Goal: Complete application form: Complete application form

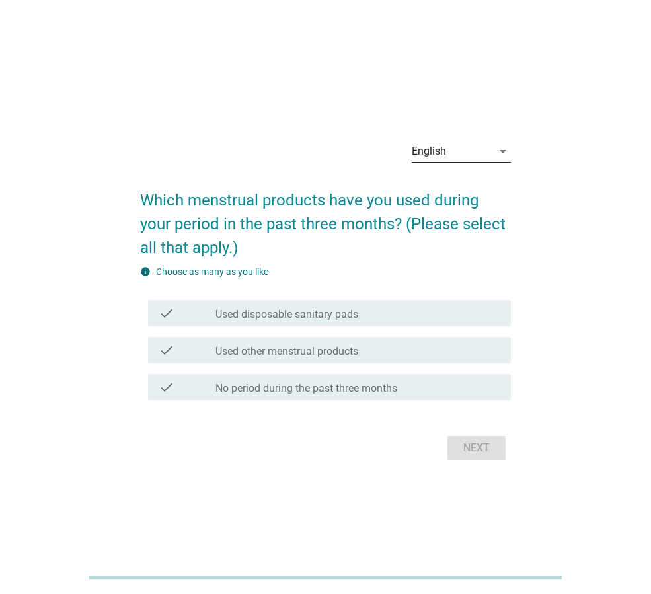
click at [428, 149] on div "English" at bounding box center [429, 151] width 34 height 12
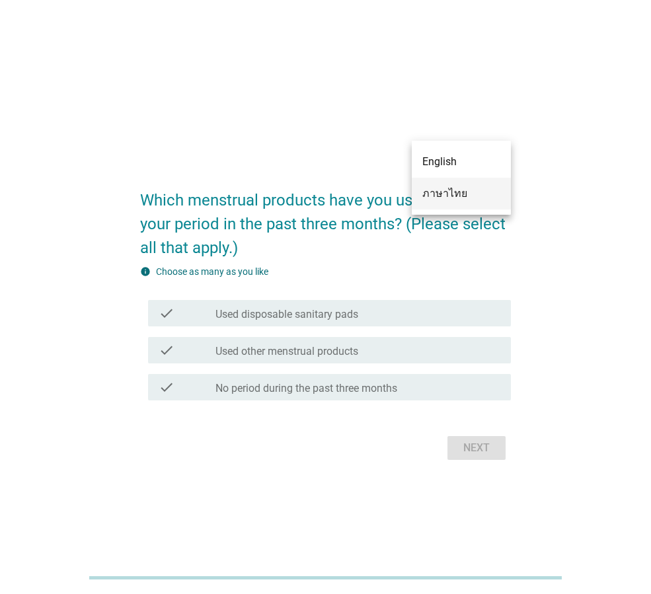
click at [437, 184] on div "ภาษาไทย" at bounding box center [461, 194] width 78 height 32
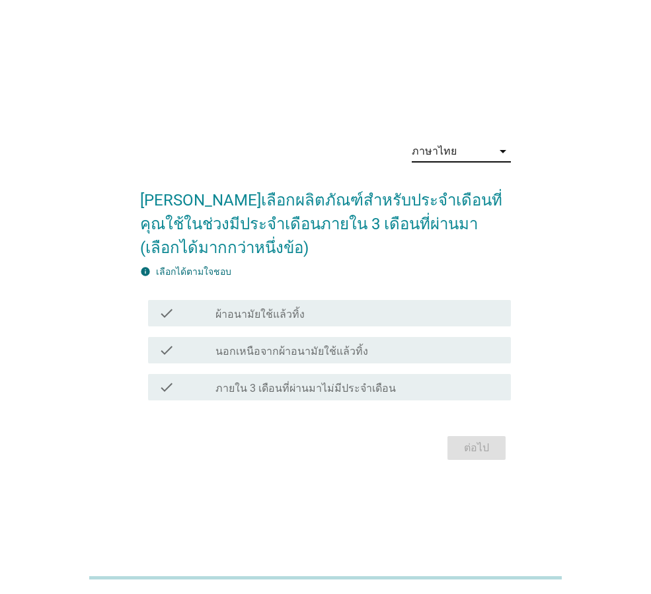
click at [307, 305] on div "check_box_outline_blank ผ้าอนามัยใช้แล้วทิ้ง" at bounding box center [357, 313] width 285 height 16
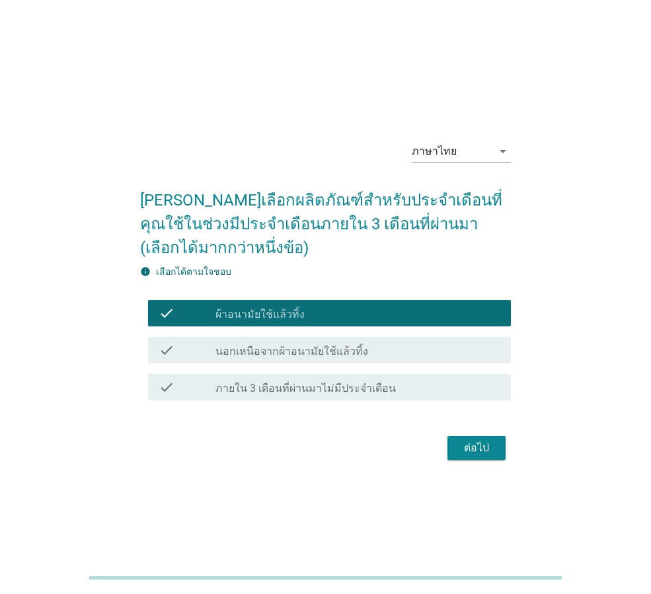
click at [467, 454] on div "ต่อไป" at bounding box center [476, 448] width 37 height 16
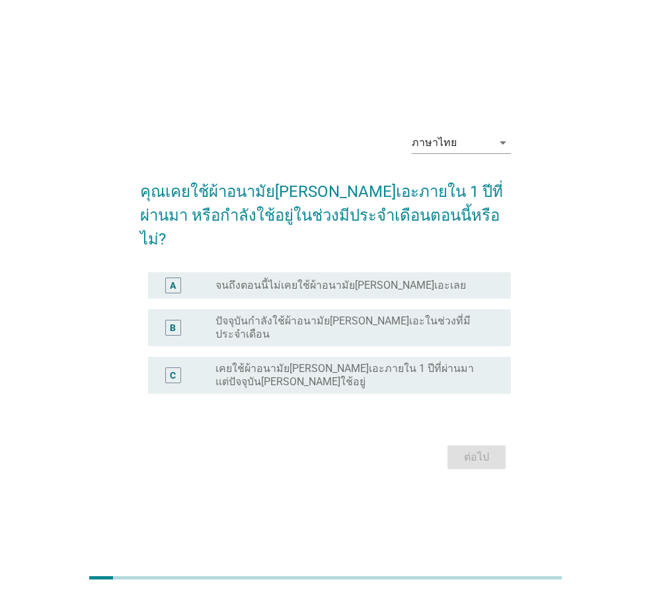
click at [320, 315] on label "ปัจจุบันกำลังใช้ผ้าอนามัย[PERSON_NAME]เอะในช่วงที่มีประจำเดือน" at bounding box center [352, 328] width 274 height 26
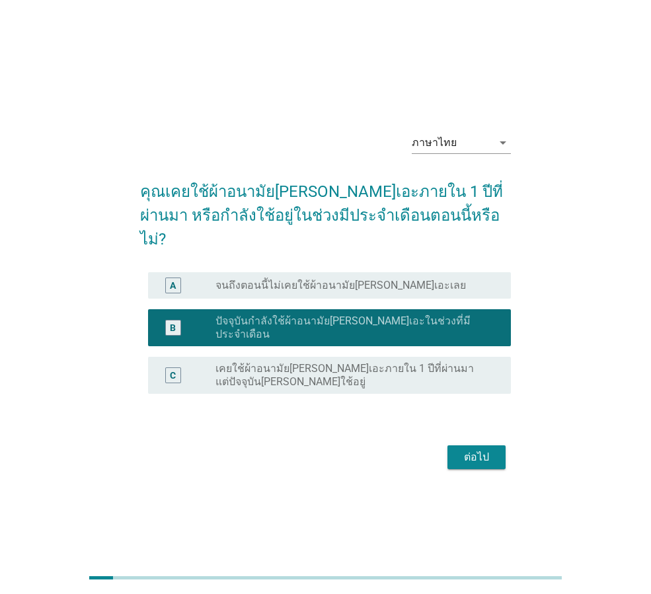
click at [468, 449] on div "ต่อไป" at bounding box center [476, 457] width 37 height 16
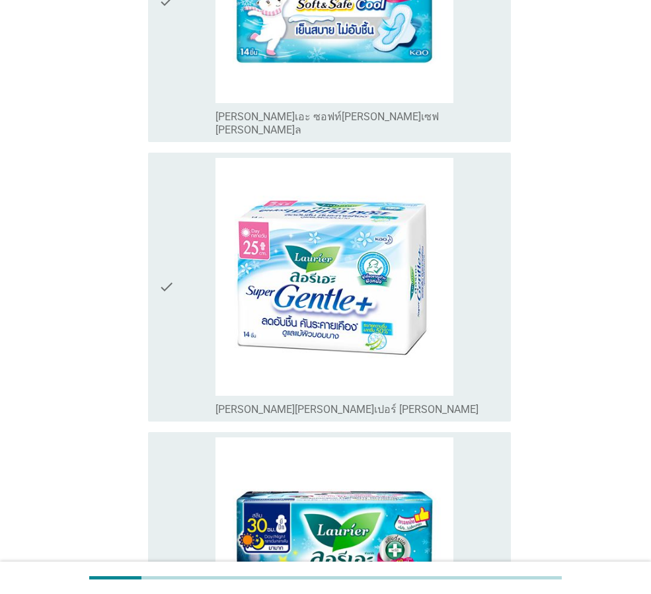
scroll to position [793, 0]
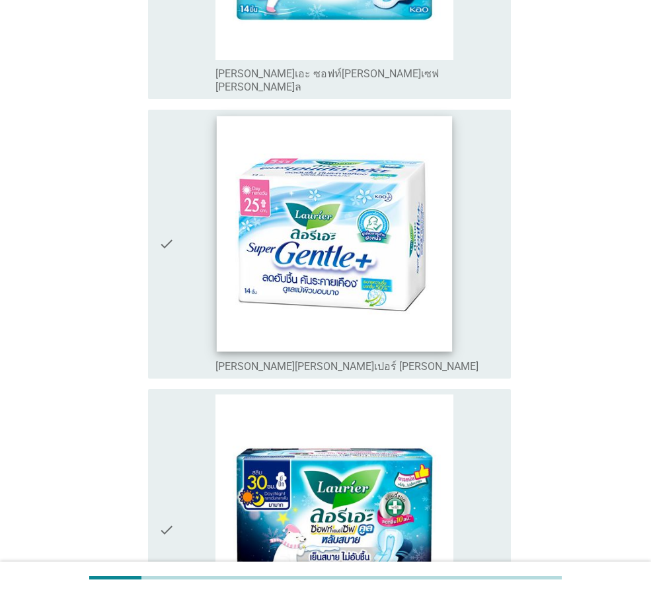
click at [384, 245] on img at bounding box center [334, 233] width 235 height 235
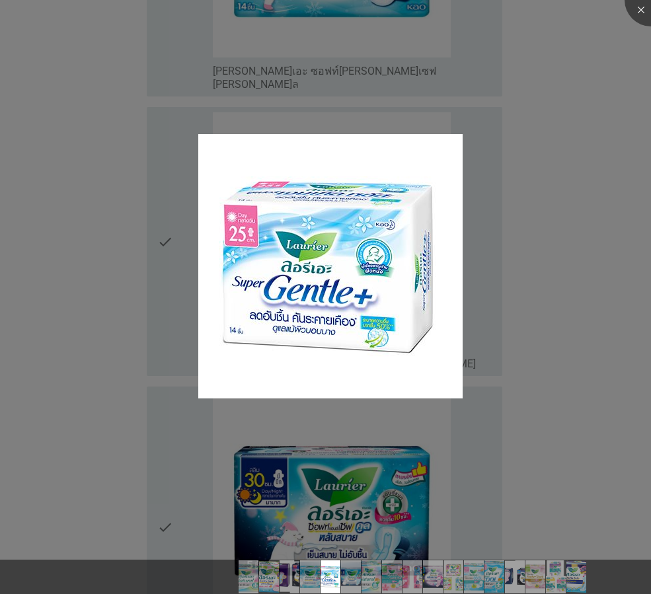
click at [541, 188] on div at bounding box center [325, 297] width 651 height 594
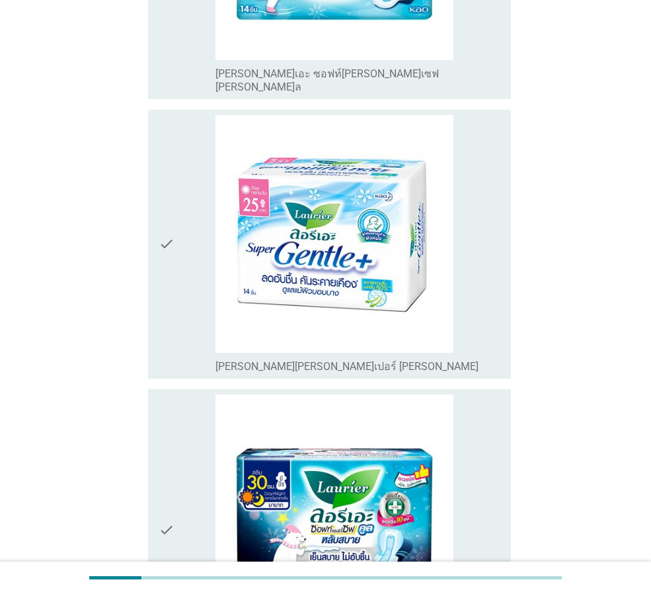
click at [262, 360] on label "[PERSON_NAME][PERSON_NAME]เปอร์ [PERSON_NAME]" at bounding box center [346, 366] width 263 height 13
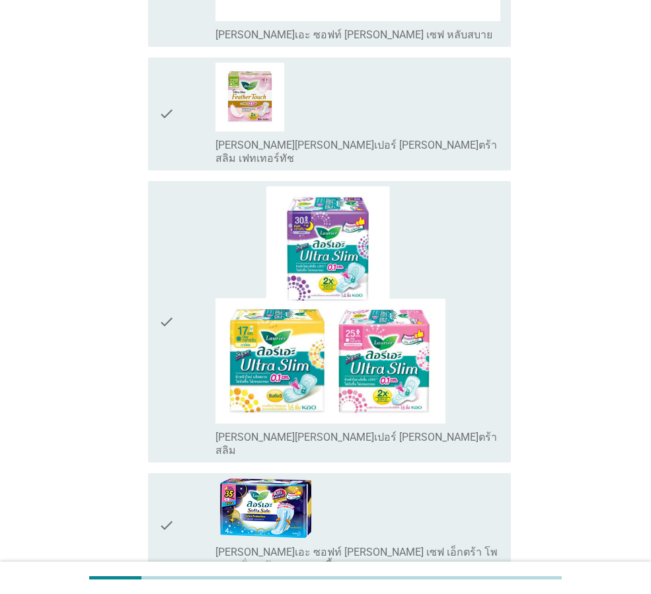
scroll to position [3449, 0]
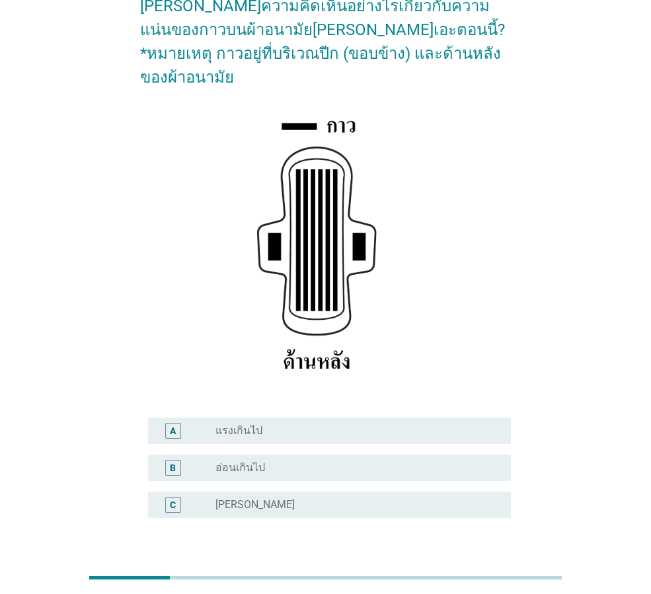
scroll to position [132, 0]
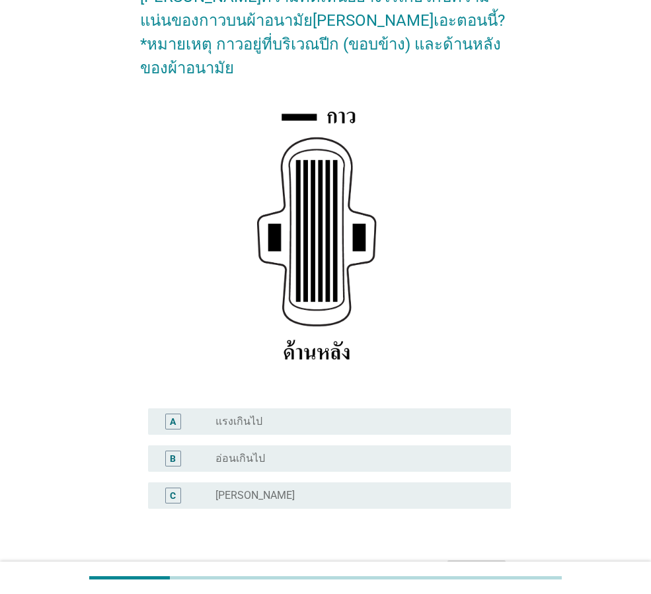
click at [290, 489] on div "radio_button_unchecked [PERSON_NAME]" at bounding box center [352, 495] width 274 height 13
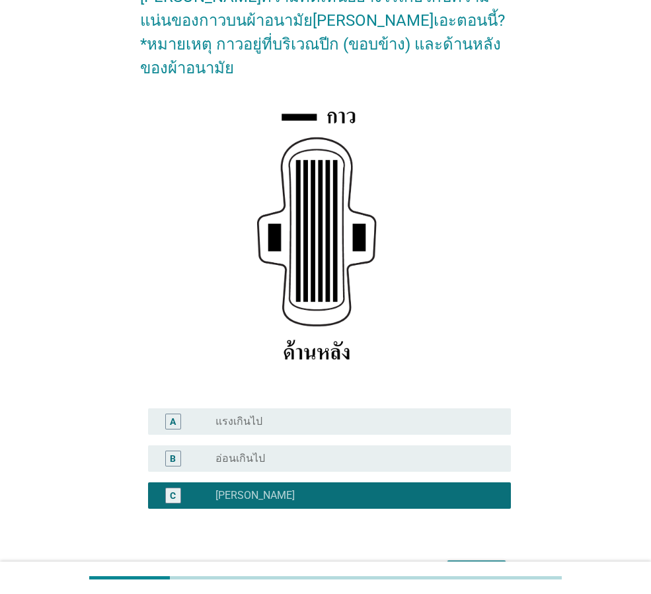
click at [478, 564] on div "ต่อไป" at bounding box center [476, 572] width 37 height 16
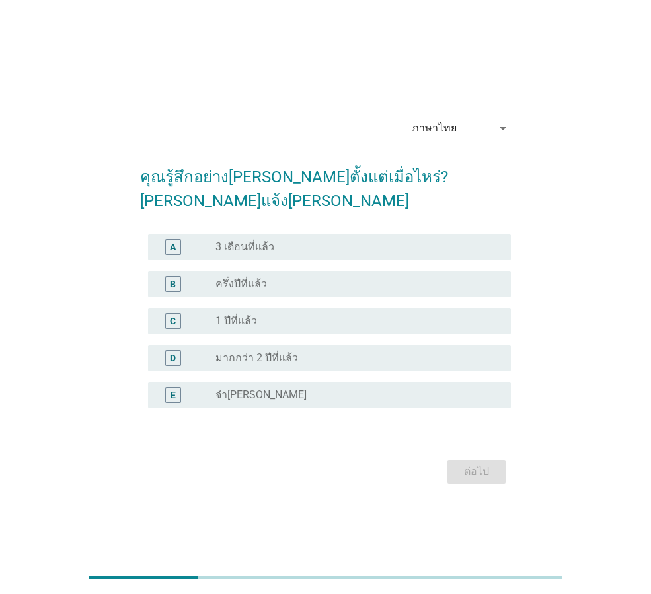
click at [289, 352] on label "มากกว่า 2 ปีที่แล้ว" at bounding box center [256, 358] width 83 height 13
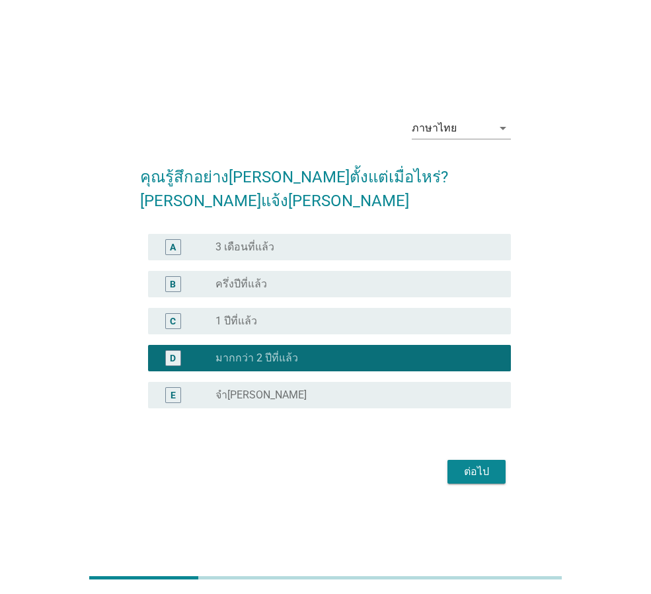
click at [457, 461] on button "ต่อไป" at bounding box center [476, 472] width 58 height 24
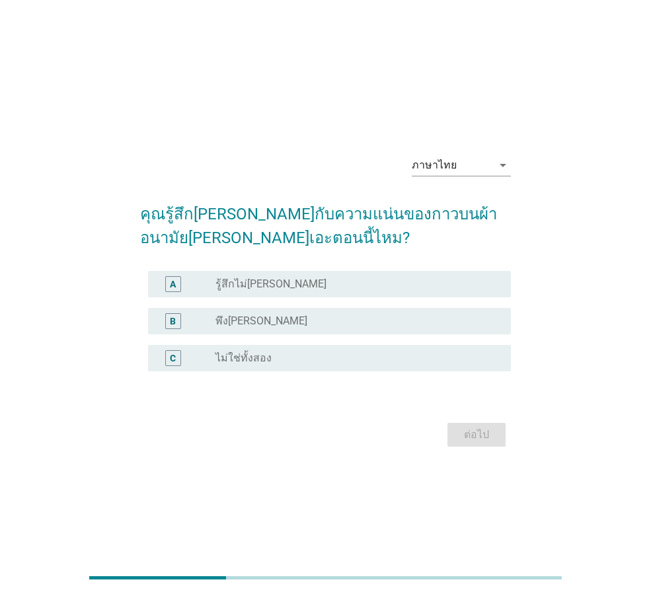
click at [291, 324] on div "radio_button_unchecked พึง[PERSON_NAME]" at bounding box center [352, 321] width 274 height 13
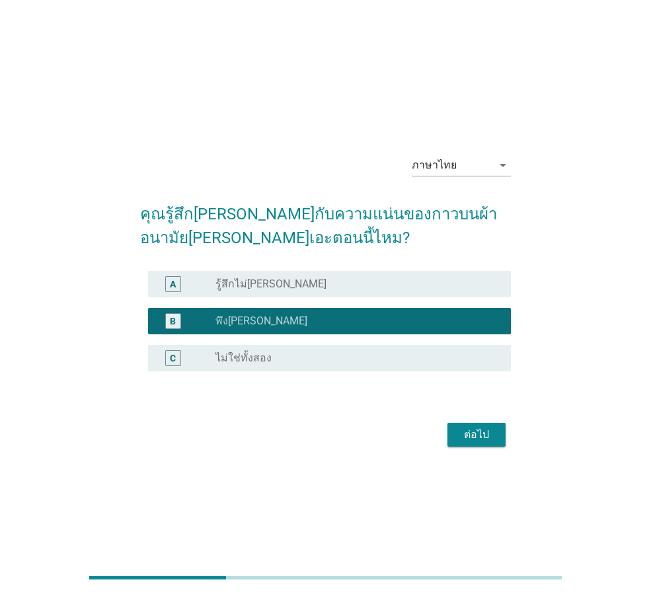
click at [452, 435] on button "ต่อไป" at bounding box center [476, 435] width 58 height 24
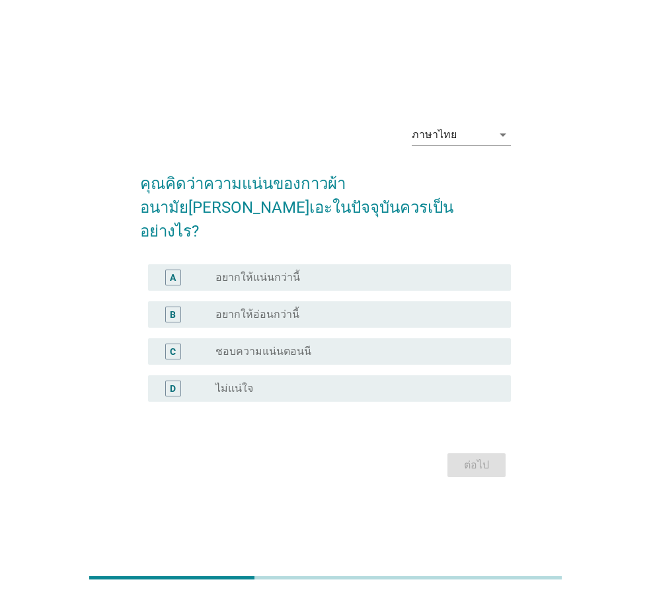
click at [277, 345] on label "ชอบความแน่นตอนนี" at bounding box center [263, 351] width 96 height 13
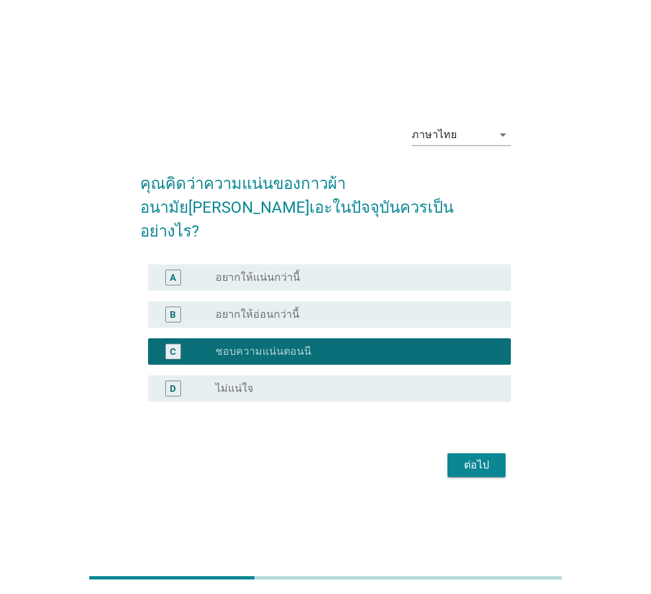
click at [481, 459] on div "ต่อไป" at bounding box center [476, 465] width 37 height 16
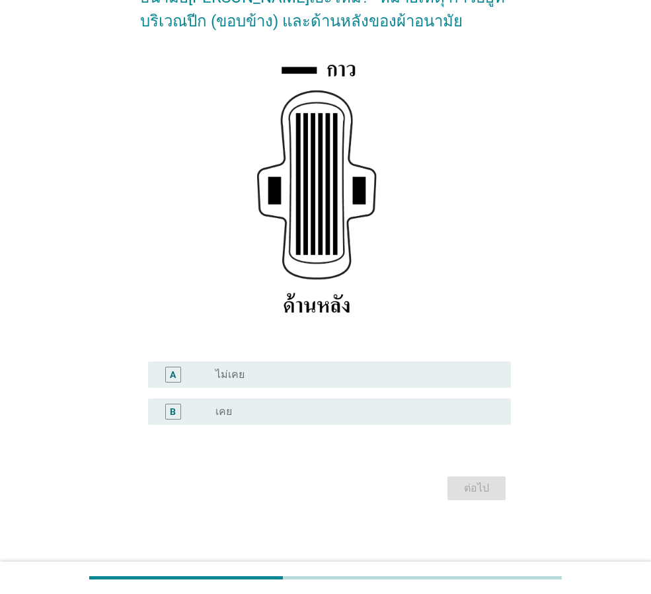
scroll to position [156, 0]
click at [390, 385] on div "A radio_button_unchecked ไม่เคย" at bounding box center [329, 374] width 363 height 26
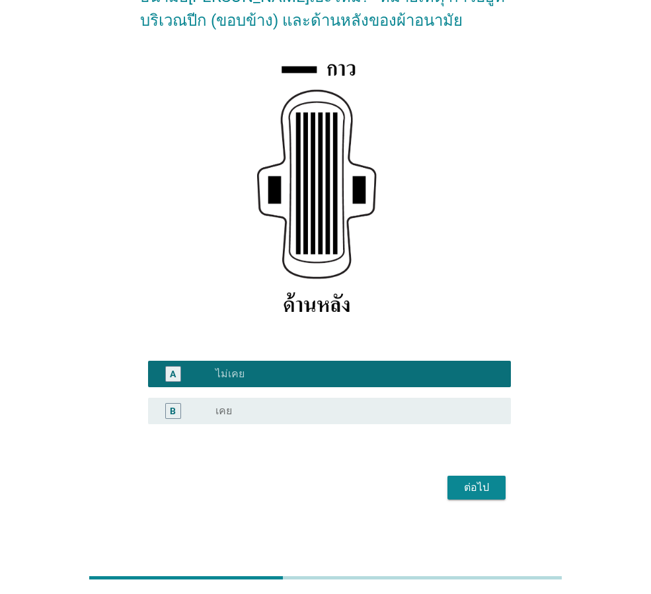
click at [465, 481] on div "ต่อไป" at bounding box center [476, 488] width 37 height 16
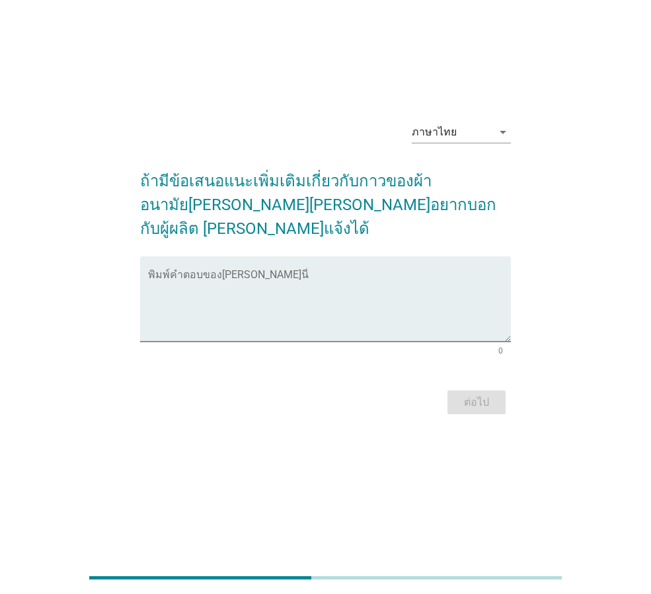
scroll to position [0, 0]
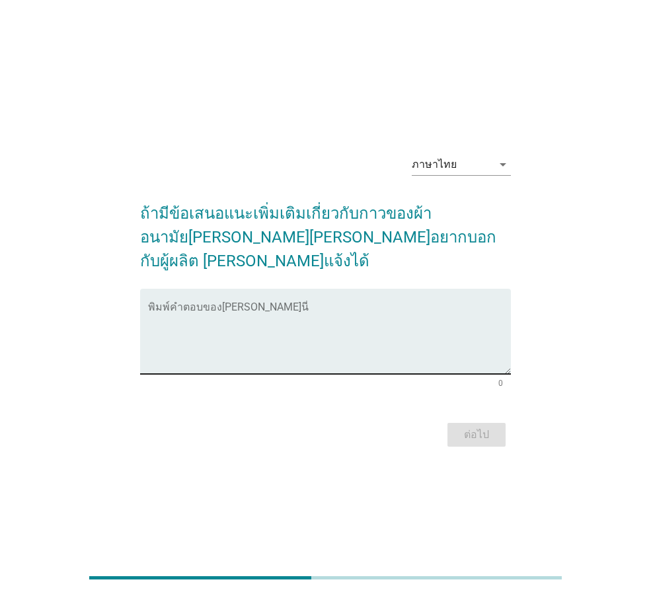
click at [426, 317] on textarea "พิมพ์คำตอบของคุณ ที่นี่" at bounding box center [329, 339] width 363 height 69
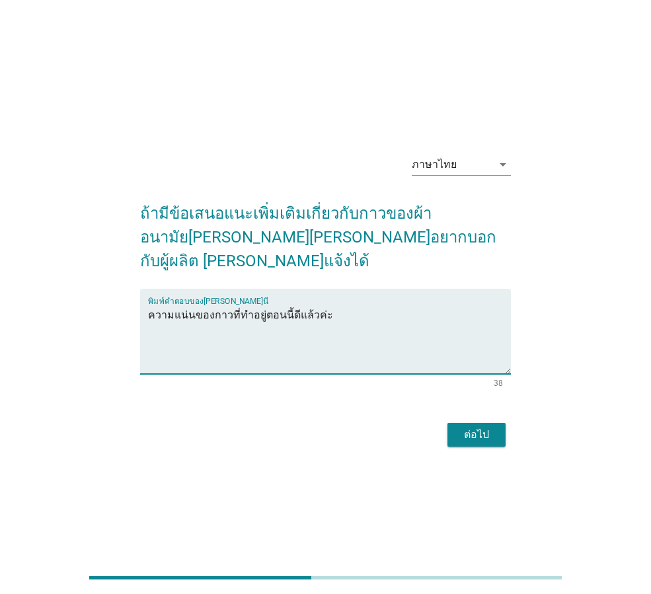
type textarea "ความแน่นของกาวที่ทำอยู่ตอนนี้ดีแล้วค่ะ"
click at [489, 427] on div "ต่อไป" at bounding box center [476, 435] width 37 height 16
